Goal: Task Accomplishment & Management: Use online tool/utility

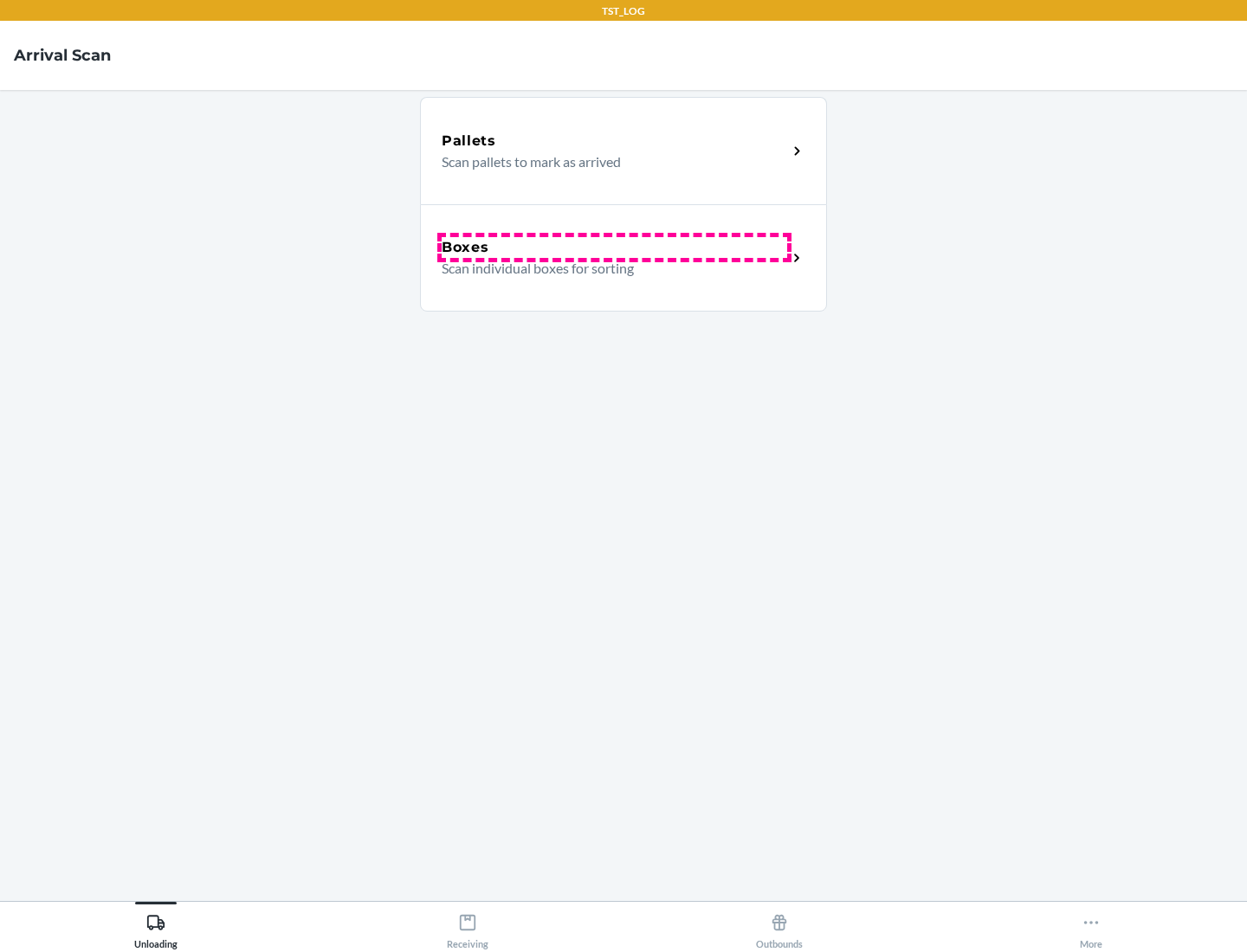
click at [613, 248] on div "Boxes" at bounding box center [613, 248] width 345 height 21
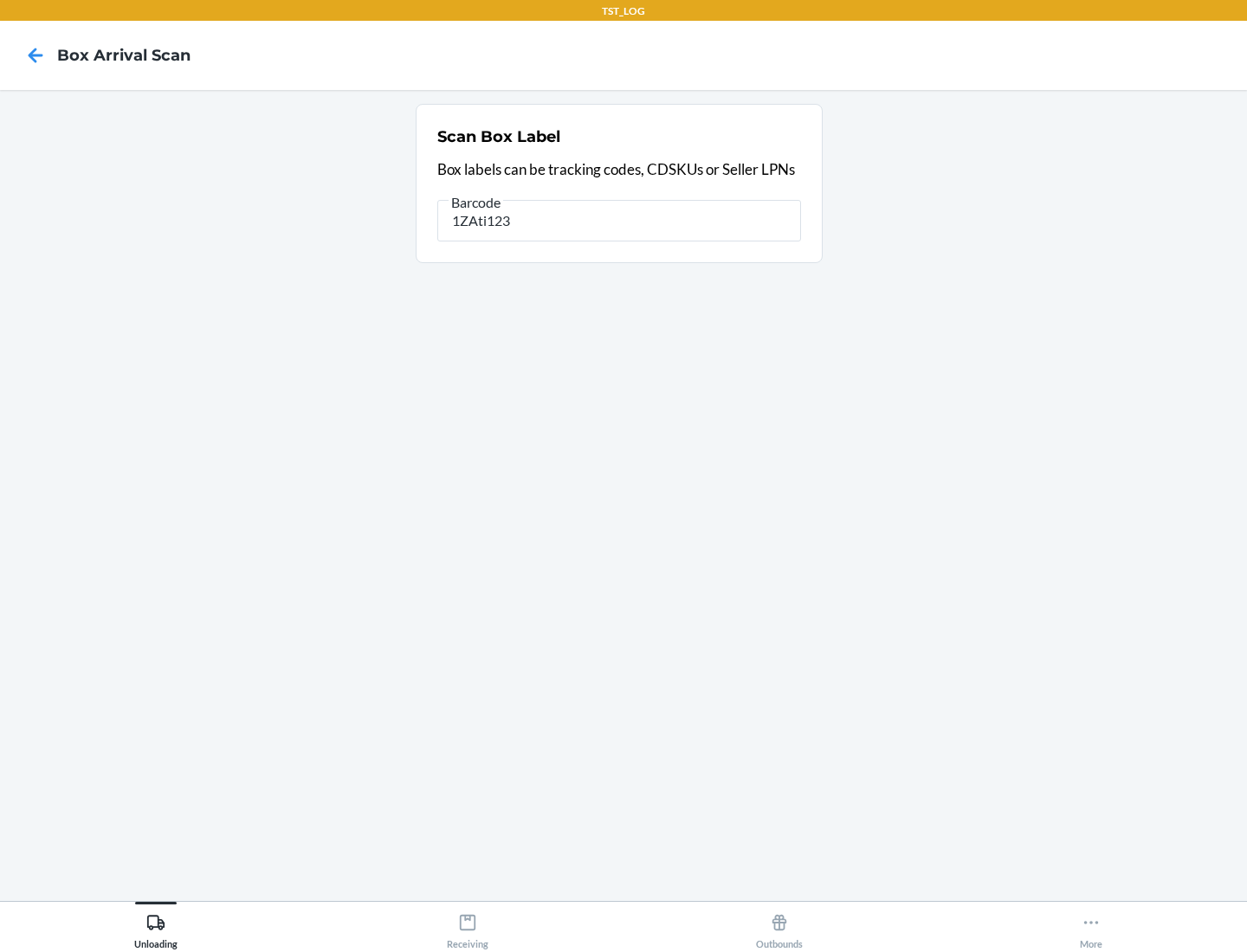
type input "1ZAti123"
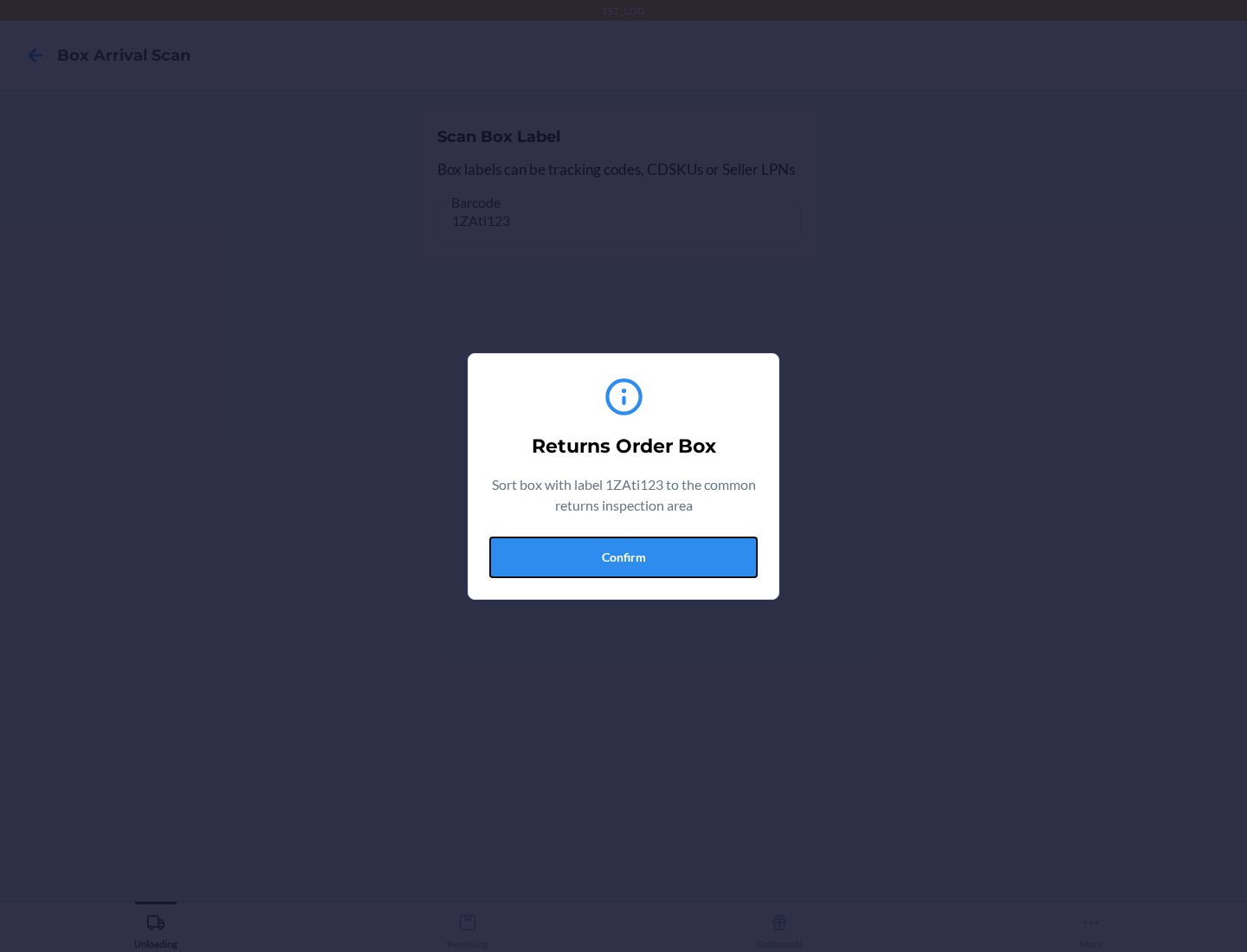
click at [624, 556] on button "Confirm" at bounding box center [623, 557] width 268 height 41
